Goal: Find contact information

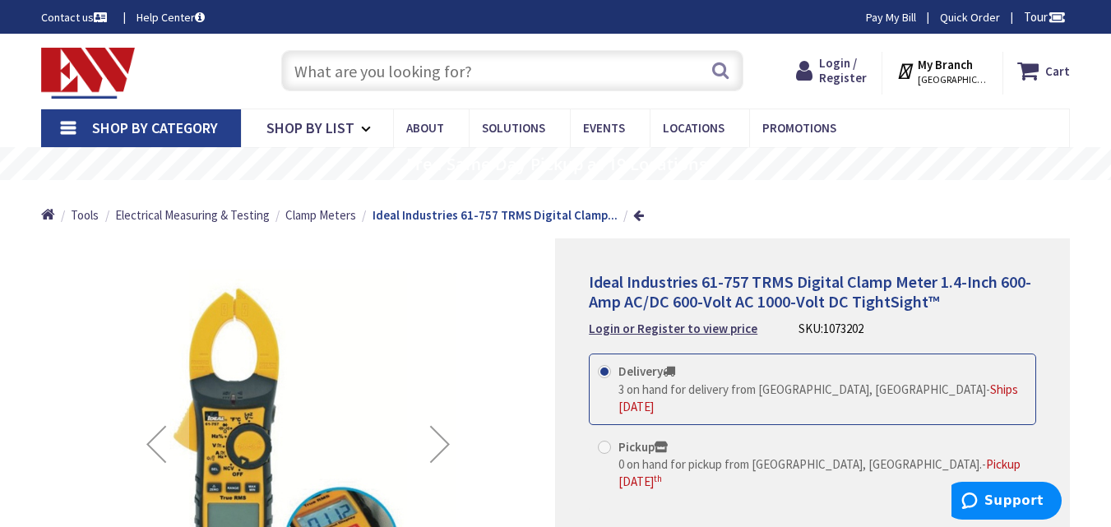
click at [57, 13] on link "Contact us" at bounding box center [75, 17] width 69 height 16
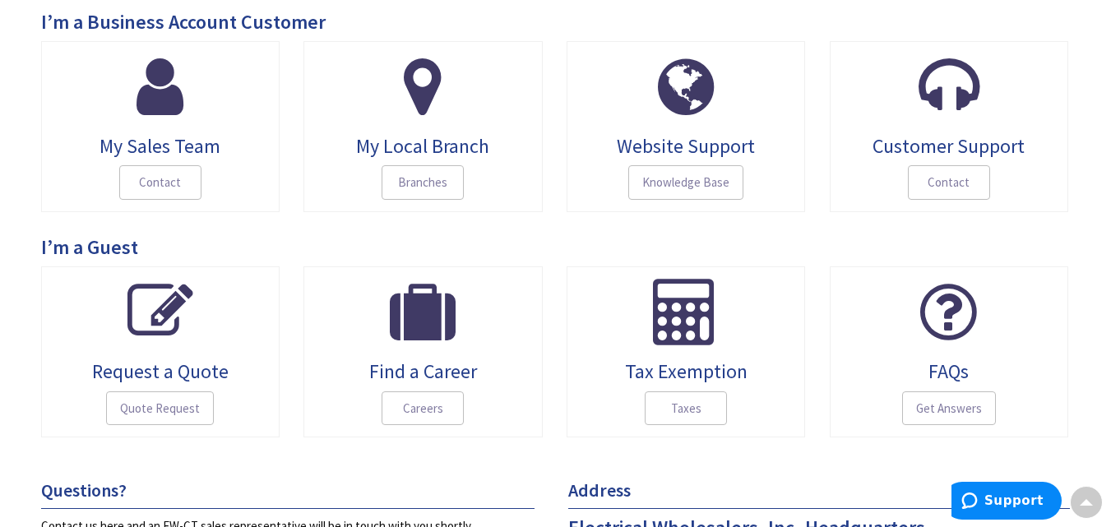
scroll to position [228, 0]
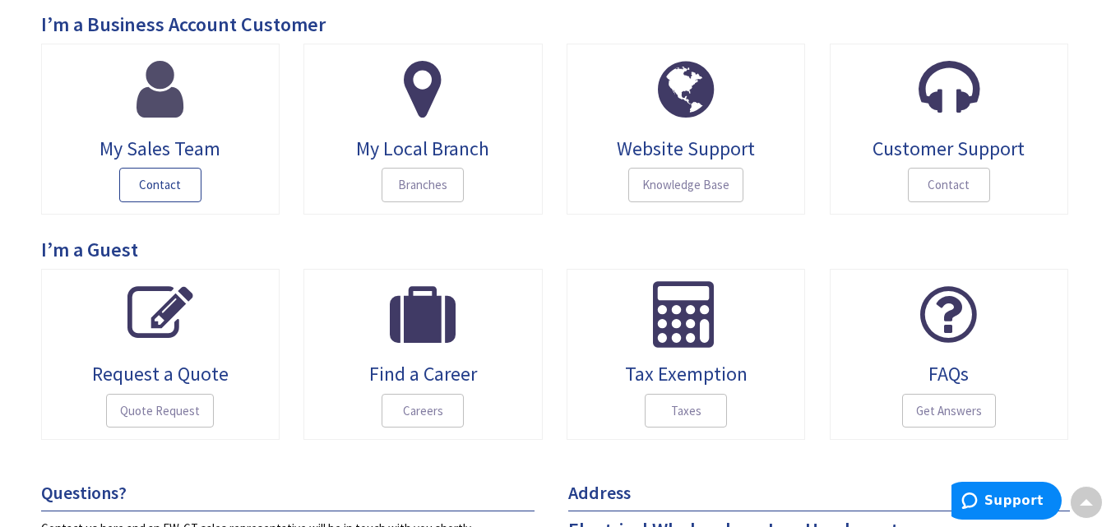
click at [138, 188] on span "Contact" at bounding box center [160, 185] width 82 height 35
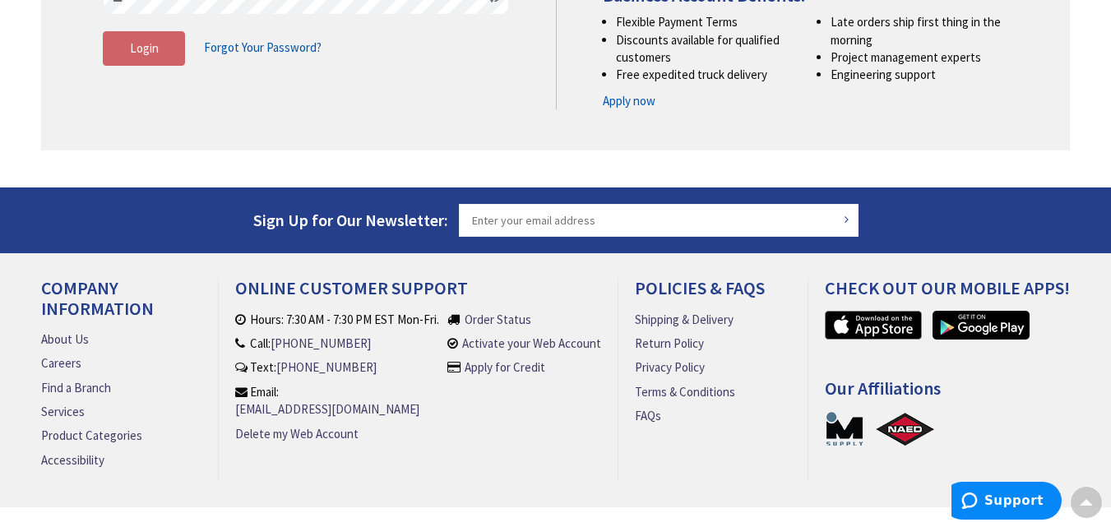
scroll to position [416, 0]
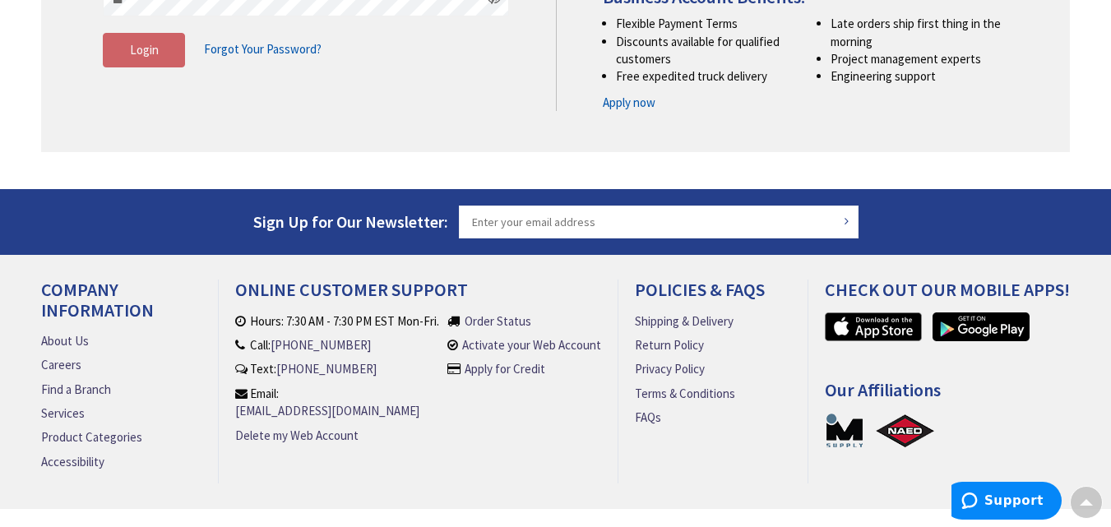
drag, startPoint x: 284, startPoint y: 413, endPoint x: 462, endPoint y: 412, distance: 178.5
click at [462, 412] on ul "Hours: 7:30 AM - 7:30 PM EST Mon-Fri. Call: (860) 357-6064 Text: (860) 357-6064…" at bounding box center [418, 389] width 367 height 152
click at [462, 412] on li "Order Status Activate your Web Account Apply for Credit" at bounding box center [524, 386] width 154 height 146
drag, startPoint x: 443, startPoint y: 407, endPoint x: 286, endPoint y: 403, distance: 157.1
click at [286, 403] on li "Hours: 7:30 AM - 7:30 PM EST Mon-Fri. Call: (860) 357-6064 Text: (860) 357-6064…" at bounding box center [341, 386] width 213 height 146
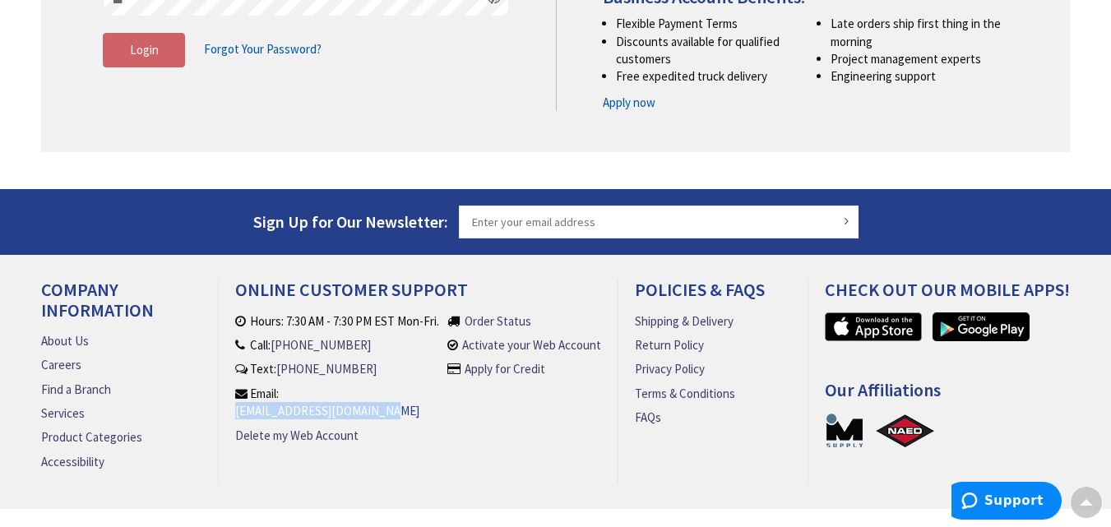
copy link "[EMAIL_ADDRESS][DOMAIN_NAME]"
